Goal: Obtain resource: Obtain resource

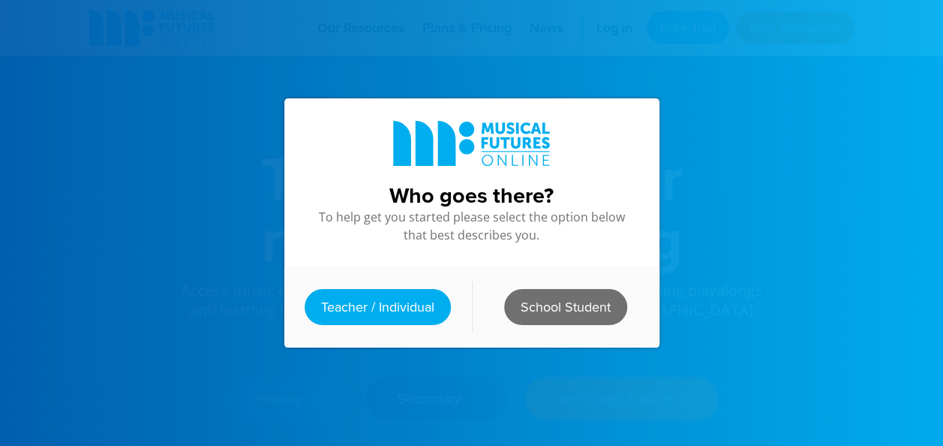
click at [590, 300] on link "School Student" at bounding box center [565, 307] width 123 height 36
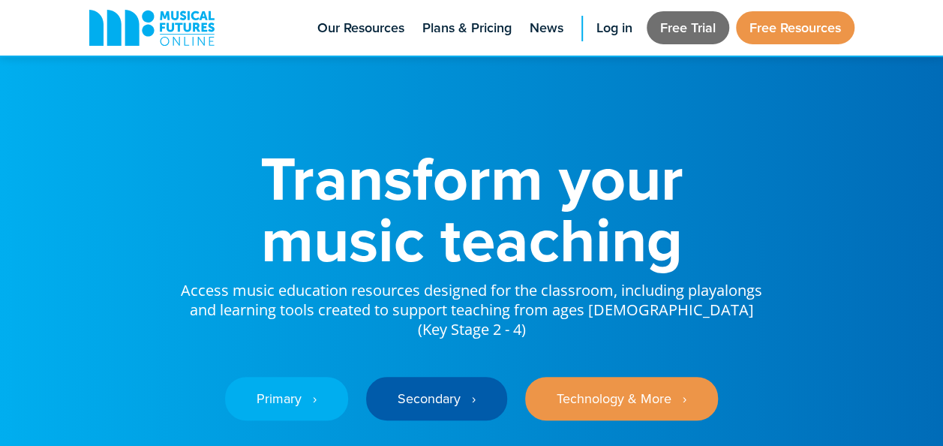
click at [666, 32] on link "Free Trial" at bounding box center [688, 27] width 83 height 33
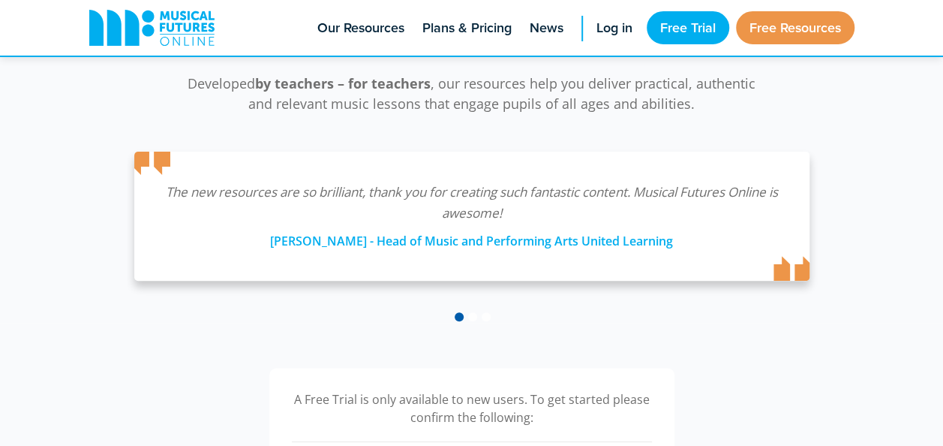
scroll to position [188, 0]
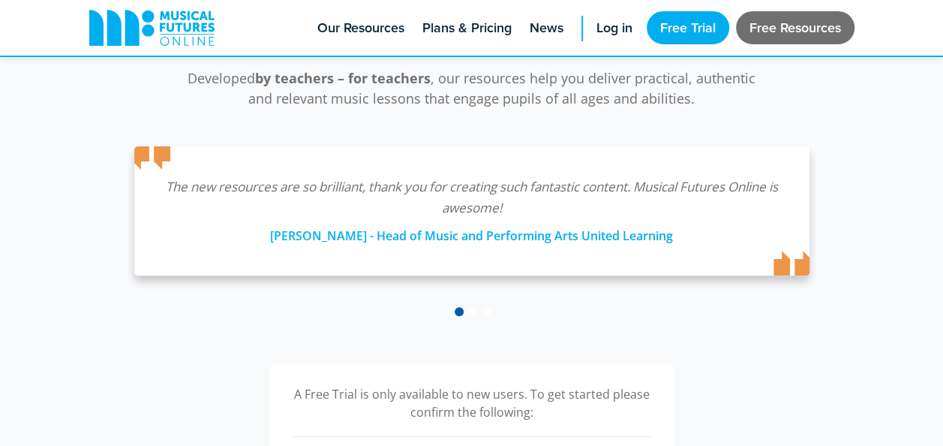
click at [774, 19] on link "Free Resources" at bounding box center [795, 27] width 119 height 33
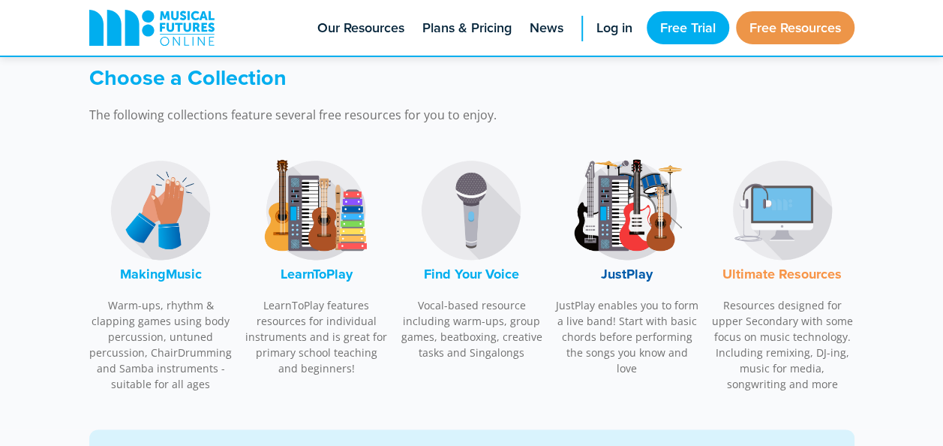
scroll to position [476, 0]
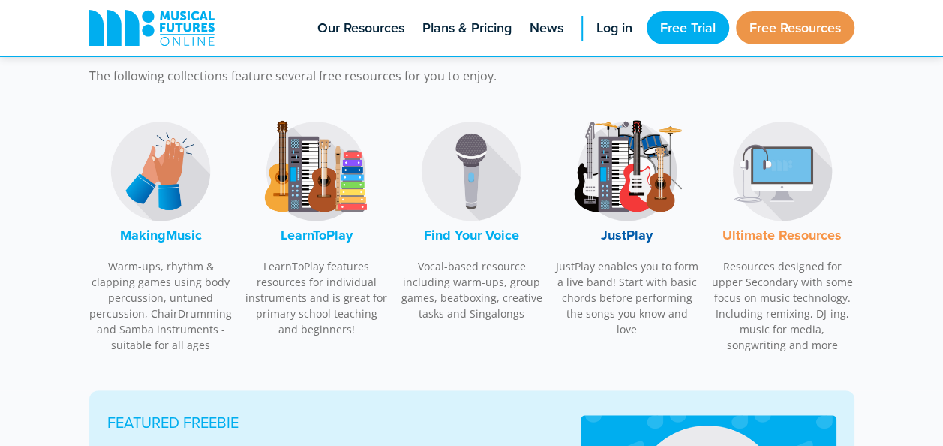
click at [648, 194] on img at bounding box center [627, 171] width 113 height 113
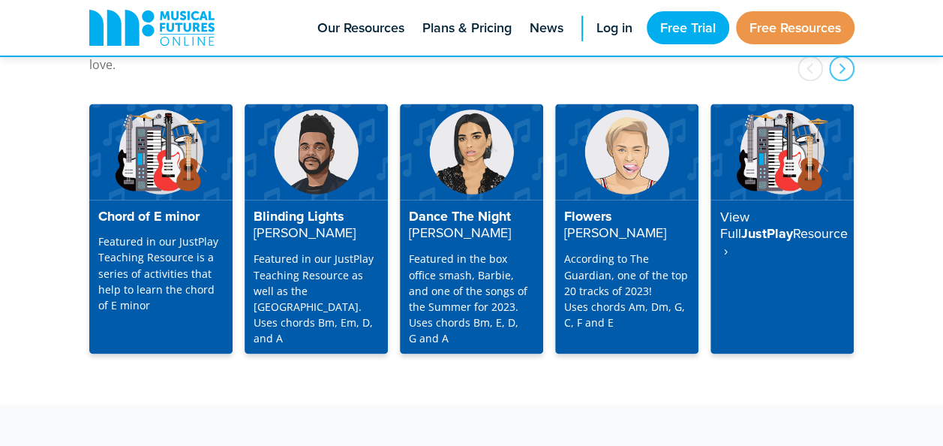
scroll to position [3988, 0]
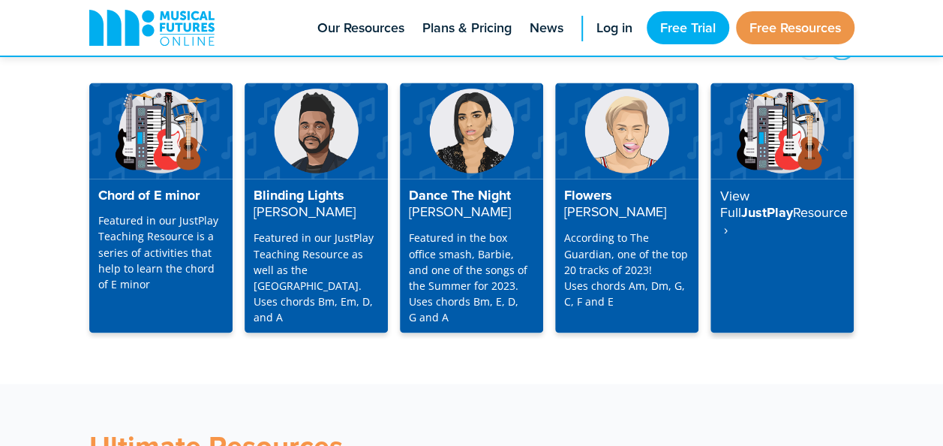
click at [815, 209] on div "View Full JustPlay Resource ‎ ›" at bounding box center [781, 256] width 143 height 155
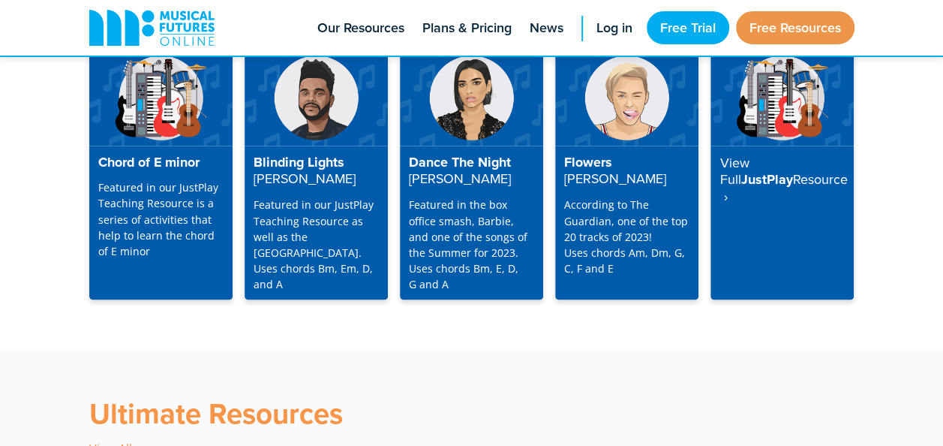
scroll to position [3950, 0]
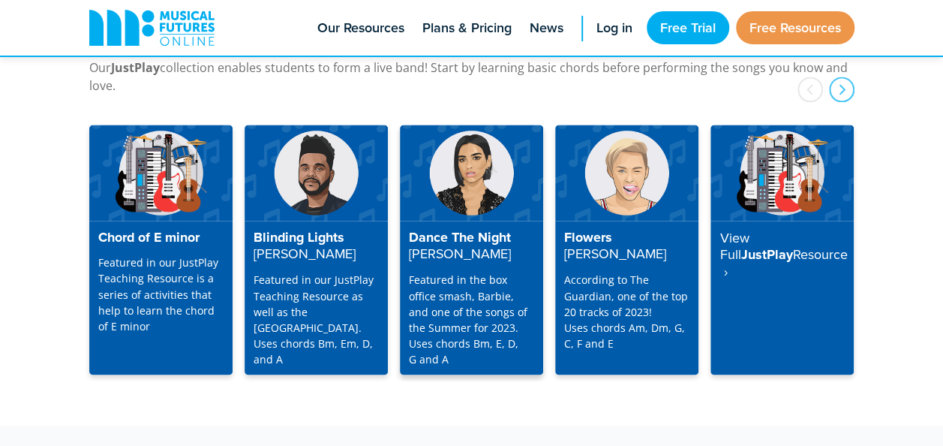
click at [495, 272] on p "Featured in the box office smash, Barbie, and one of the songs of the Summer fo…" at bounding box center [471, 319] width 125 height 95
click at [469, 185] on img at bounding box center [471, 172] width 143 height 95
